Goal: Check status: Check status

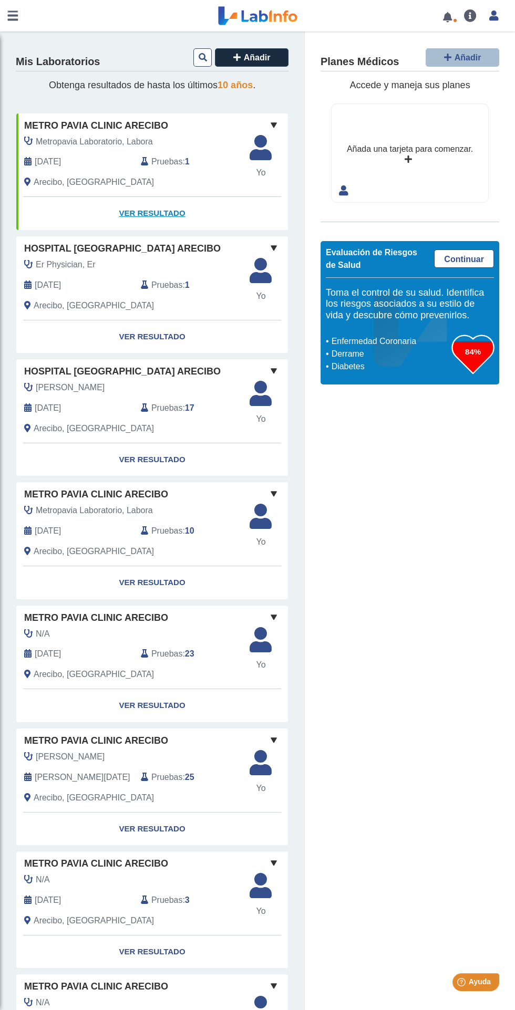
click at [159, 213] on link "Ver Resultado" at bounding box center [152, 213] width 272 height 33
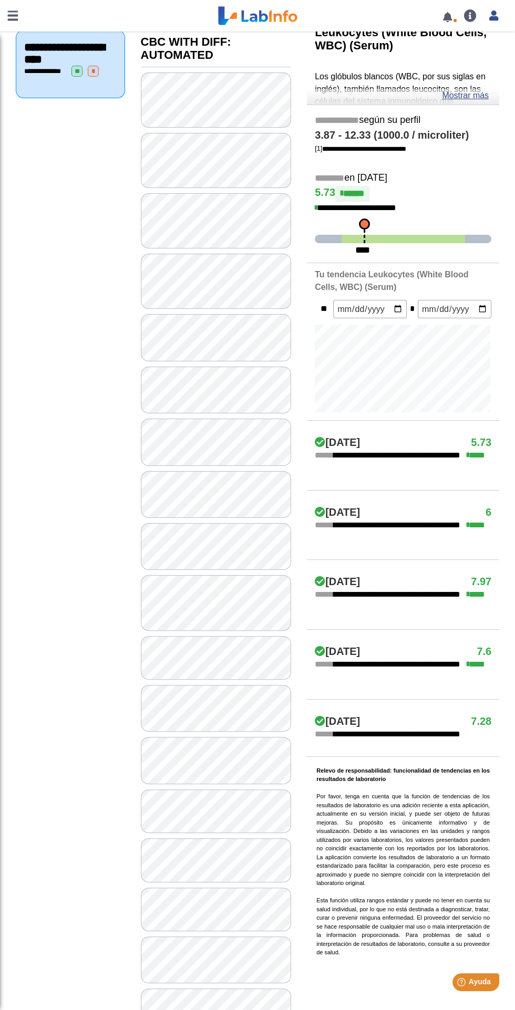
scroll to position [148, 0]
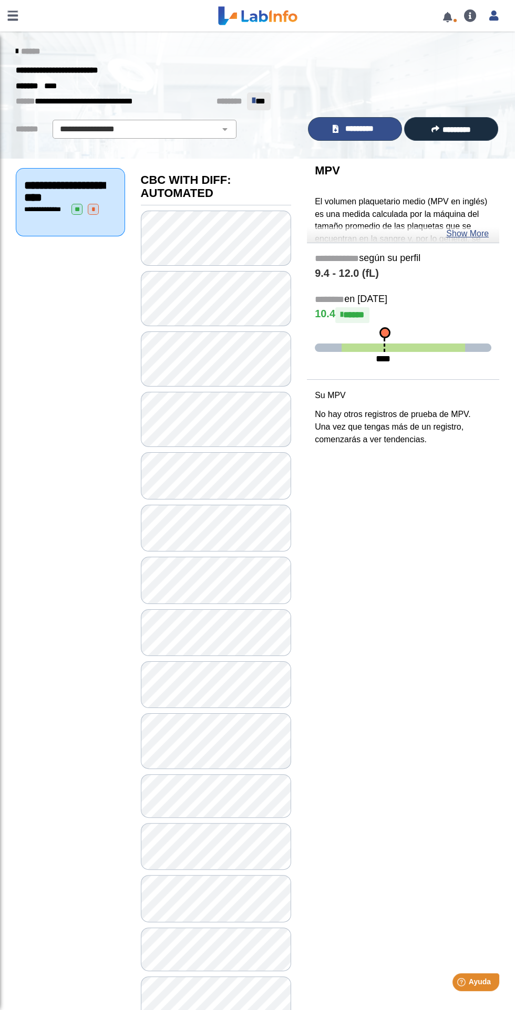
click at [357, 124] on span "*********" at bounding box center [359, 129] width 36 height 12
